Goal: Task Accomplishment & Management: Manage account settings

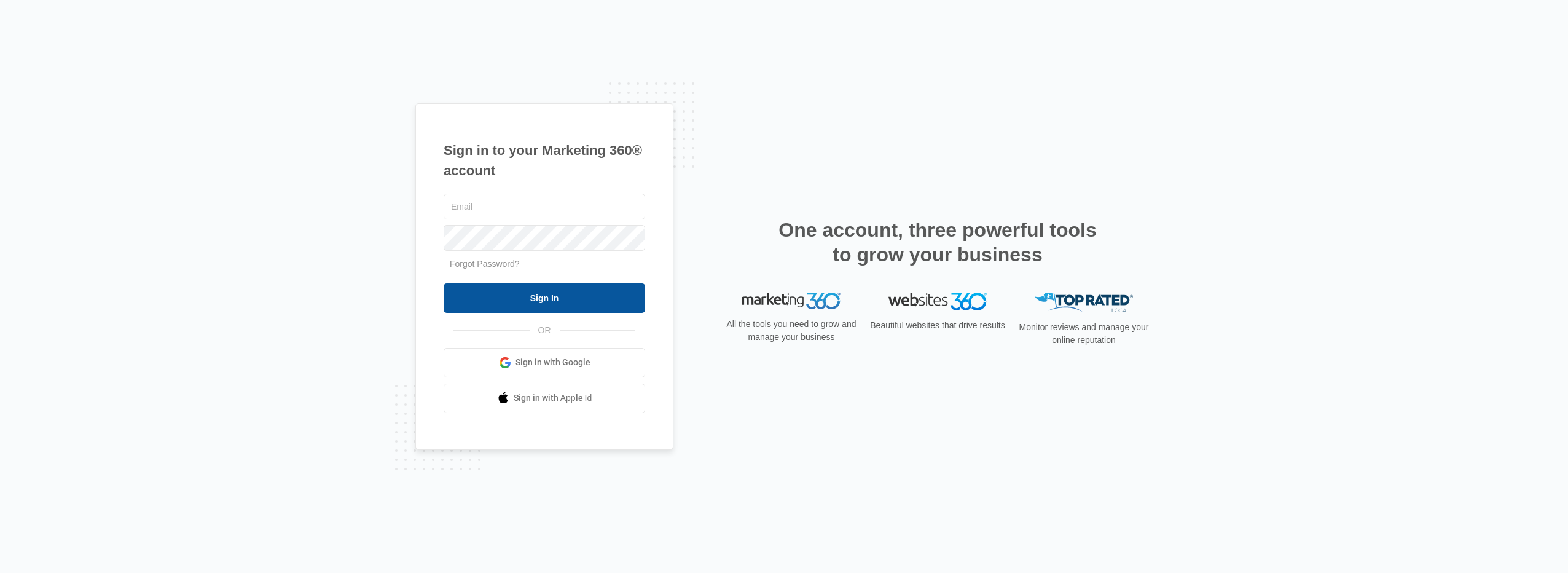
type input "cwilkie@eaglemailing.com"
click at [526, 295] on input "Sign In" at bounding box center [545, 298] width 202 height 30
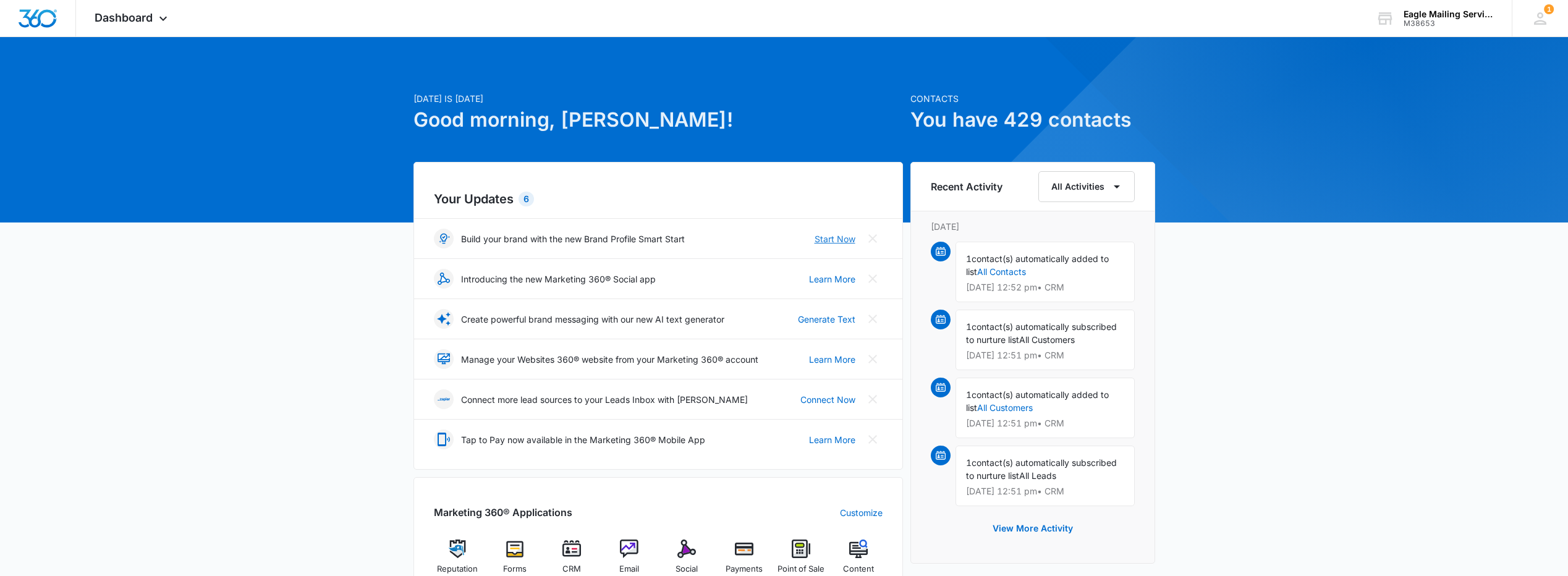
click at [837, 238] on link "Start Now" at bounding box center [834, 238] width 41 height 13
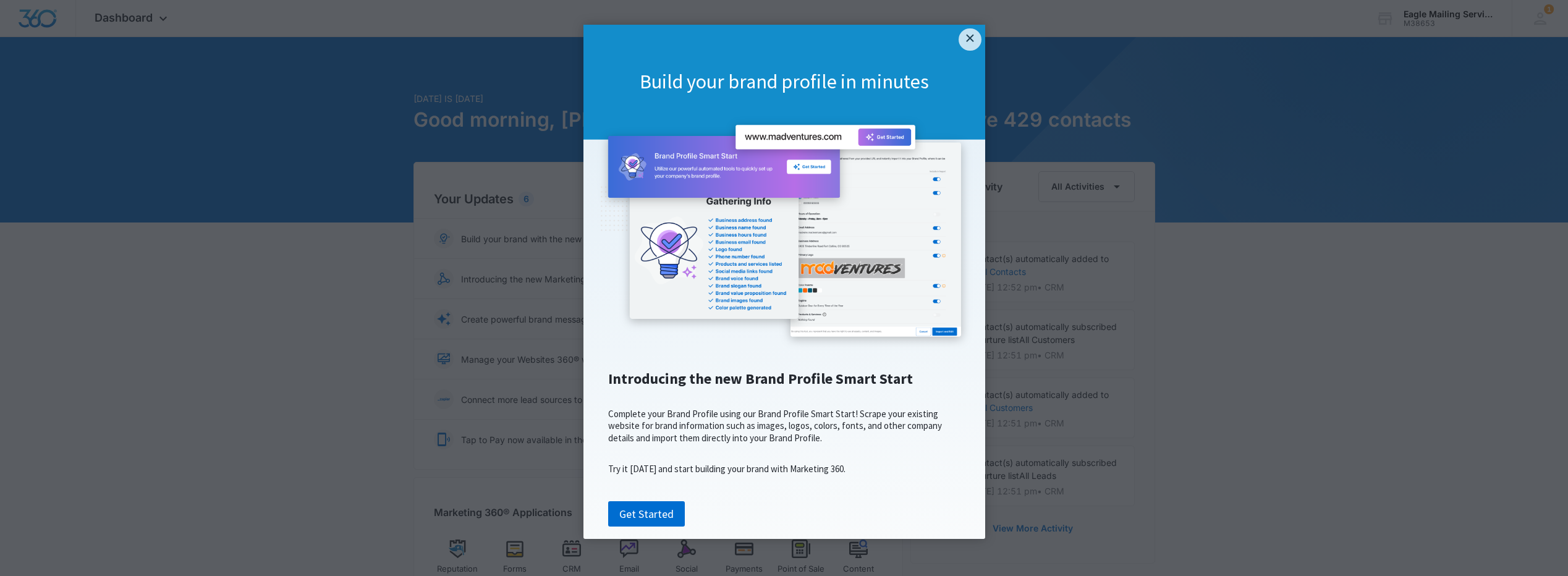
scroll to position [21, 0]
click at [669, 527] on link "Get Started" at bounding box center [647, 514] width 77 height 26
